Goal: Check status: Check status

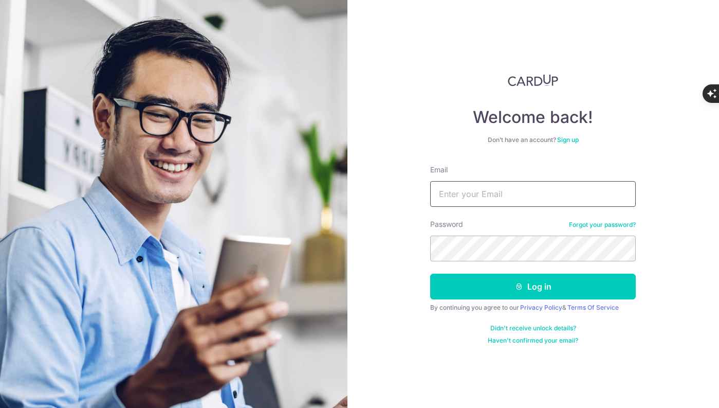
click at [538, 194] on input "Email" at bounding box center [533, 194] width 206 height 26
type input "[PERSON_NAME][EMAIL_ADDRESS][DOMAIN_NAME]"
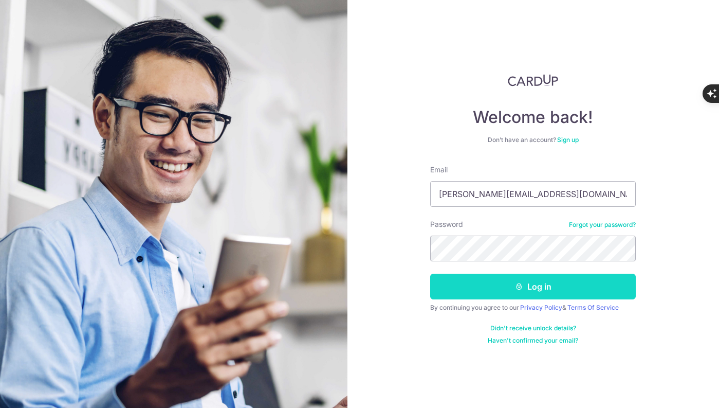
click at [532, 287] on button "Log in" at bounding box center [533, 287] width 206 height 26
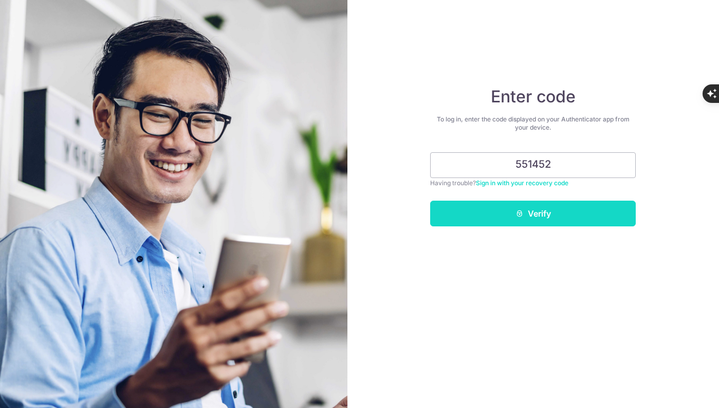
type input "551452"
click at [570, 217] on button "Verify" at bounding box center [533, 214] width 206 height 26
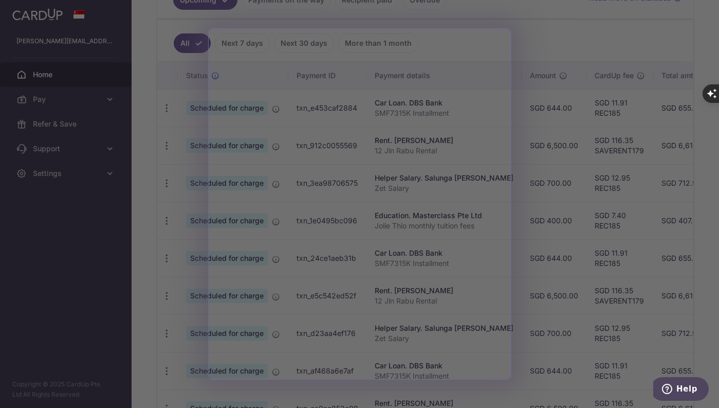
scroll to position [257, 0]
click at [143, 258] on div at bounding box center [363, 206] width 727 height 412
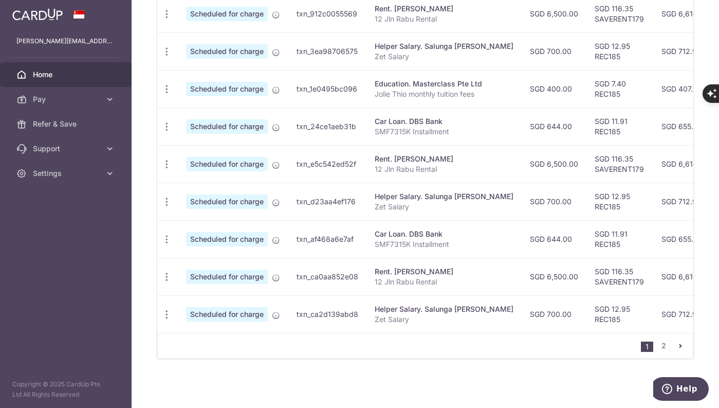
scroll to position [392, 0]
click at [658, 347] on link "2" at bounding box center [664, 345] width 12 height 12
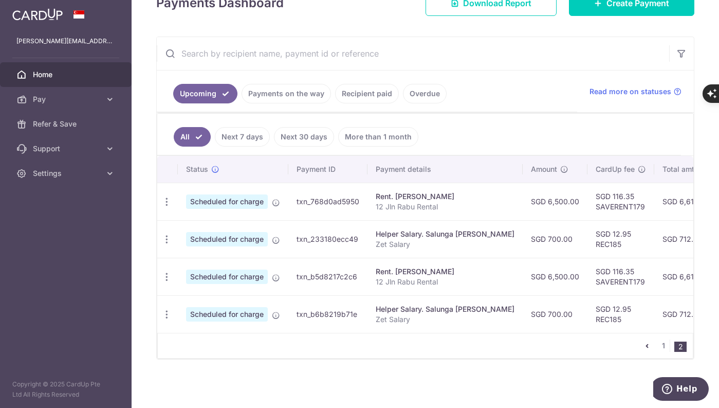
scroll to position [167, 0]
click at [659, 346] on link "1" at bounding box center [664, 345] width 12 height 12
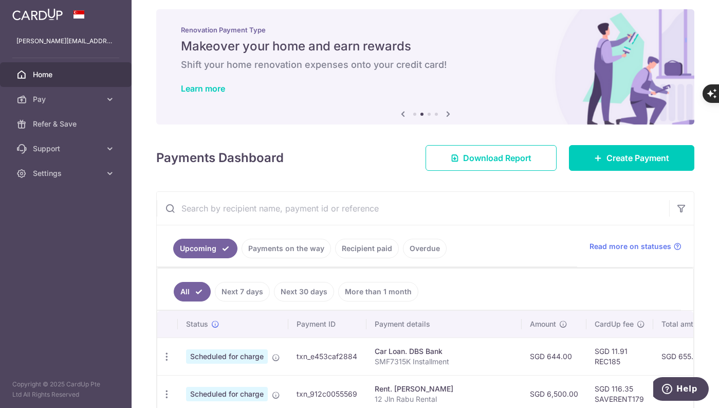
scroll to position [0, 0]
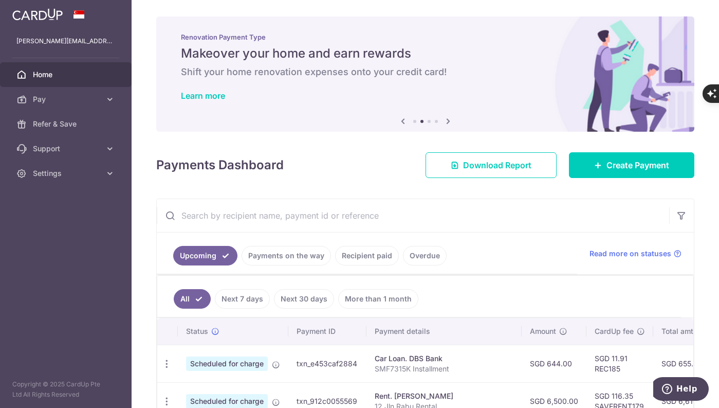
click at [141, 267] on div "× Pause Schedule Pause all future payments in this series Pause just this one p…" at bounding box center [426, 204] width 588 height 408
click at [141, 269] on div "× Pause Schedule Pause all future payments in this series Pause just this one p…" at bounding box center [426, 204] width 588 height 408
click at [142, 270] on div "× Pause Schedule Pause all future payments in this series Pause just this one p…" at bounding box center [426, 204] width 588 height 408
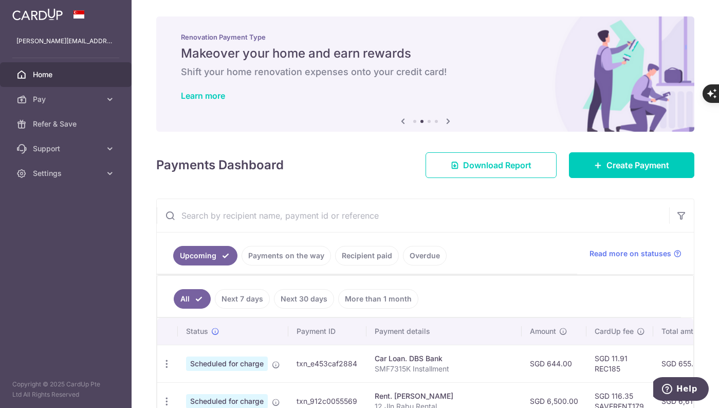
click at [142, 270] on div "× Pause Schedule Pause all future payments in this series Pause just this one p…" at bounding box center [426, 204] width 588 height 408
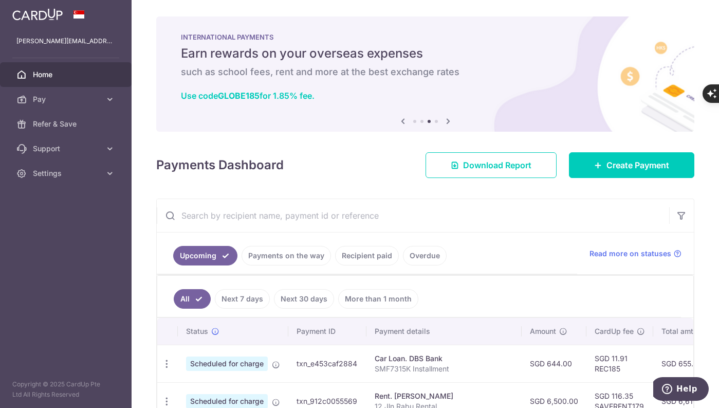
click at [285, 257] on link "Payments on the way" at bounding box center [286, 256] width 89 height 20
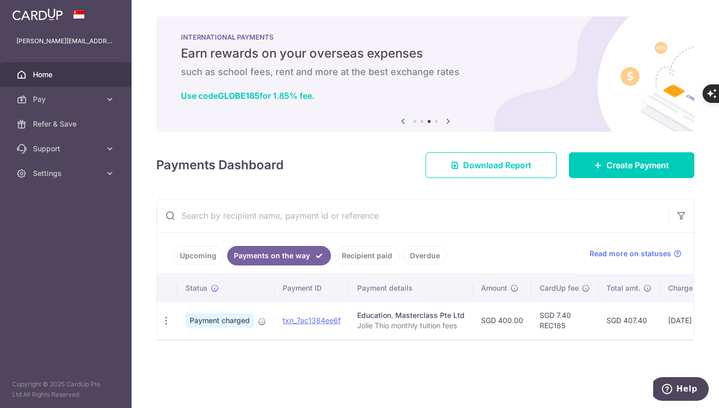
click at [367, 257] on link "Recipient paid" at bounding box center [367, 256] width 64 height 20
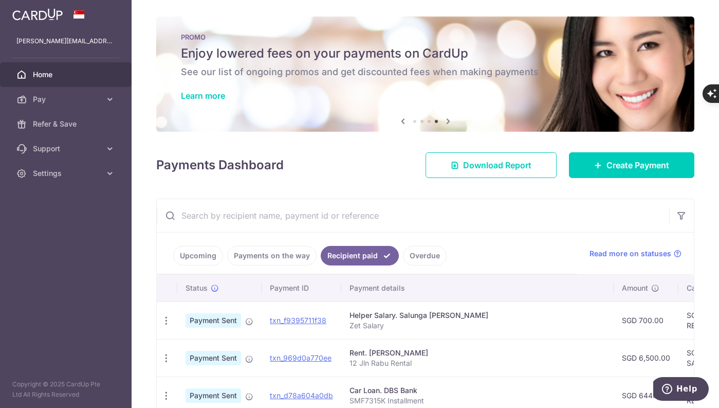
click at [142, 161] on div "× Pause Schedule Pause all future payments in this series Pause just this one p…" at bounding box center [426, 204] width 588 height 408
click at [141, 161] on div "× Pause Schedule Pause all future payments in this series Pause just this one p…" at bounding box center [426, 204] width 588 height 408
